Goal: Transaction & Acquisition: Register for event/course

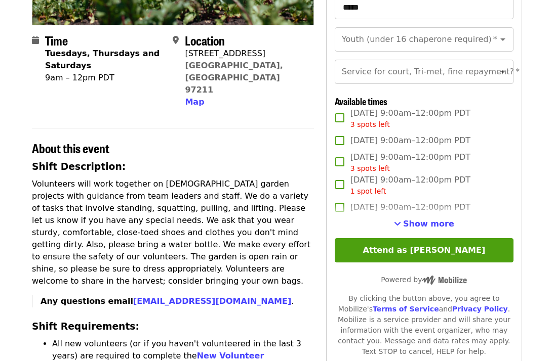
scroll to position [219, 0]
